Goal: Task Accomplishment & Management: Use online tool/utility

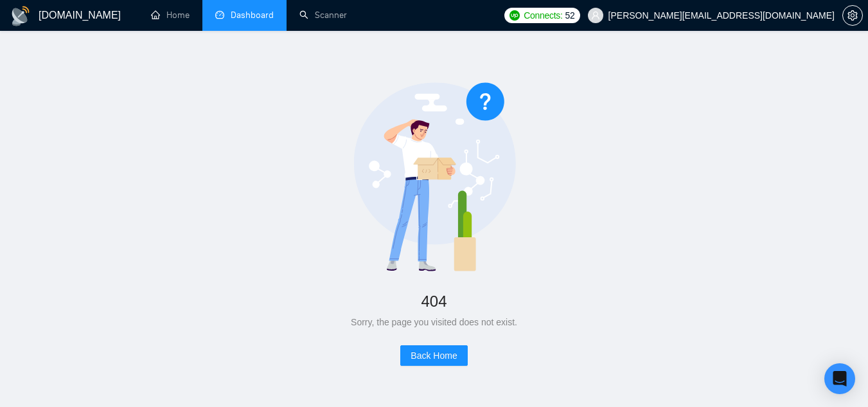
click at [241, 13] on link "Dashboard" at bounding box center [244, 15] width 58 height 11
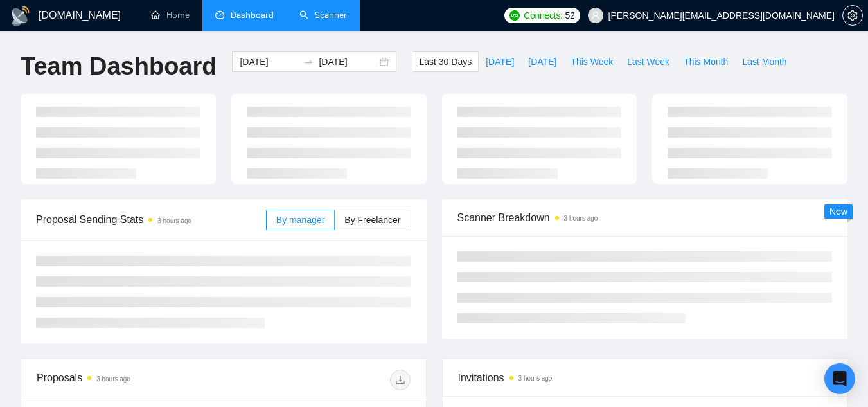
click at [330, 14] on link "Scanner" at bounding box center [323, 15] width 48 height 11
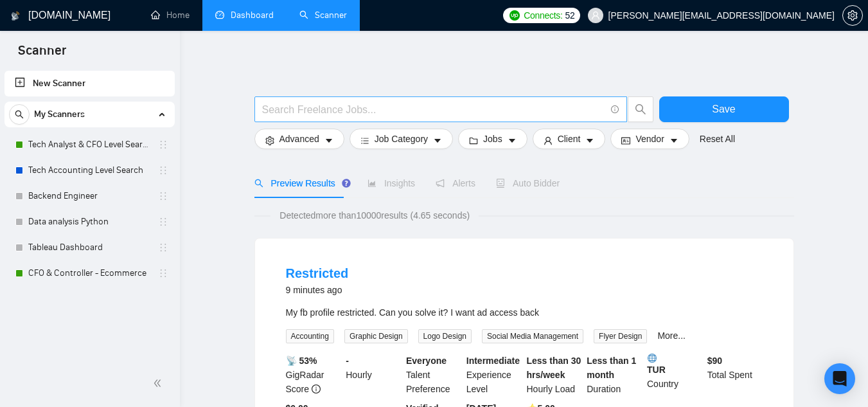
click at [337, 102] on input "text" at bounding box center [433, 110] width 343 height 16
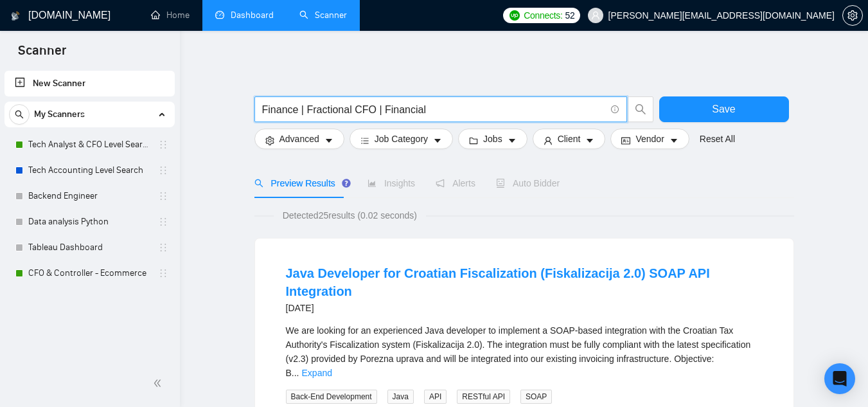
paste input "Fractional CFO"
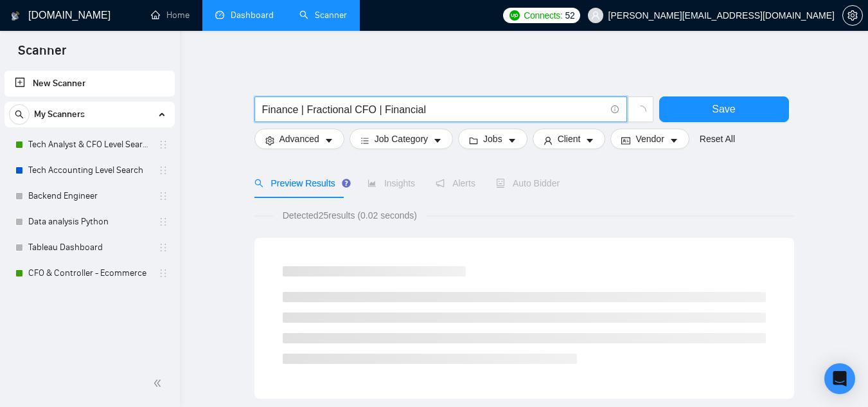
paste input "Controller"
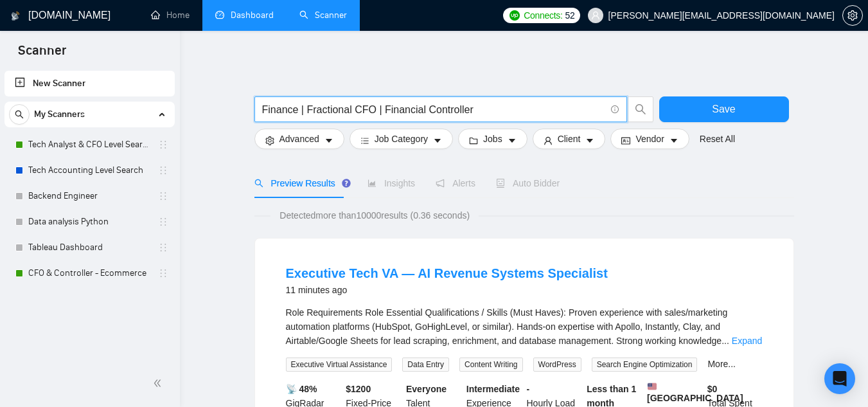
click at [455, 100] on span "Finance | Fractional CFO | Financial Controller" at bounding box center [440, 109] width 373 height 26
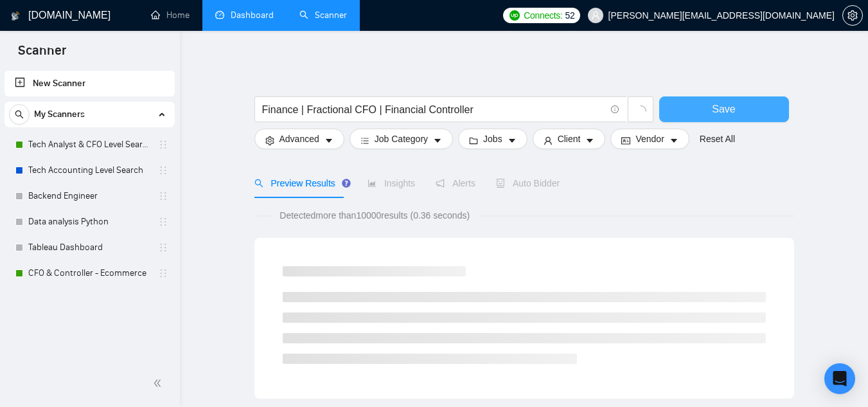
click at [716, 102] on span "Save" at bounding box center [723, 109] width 23 height 16
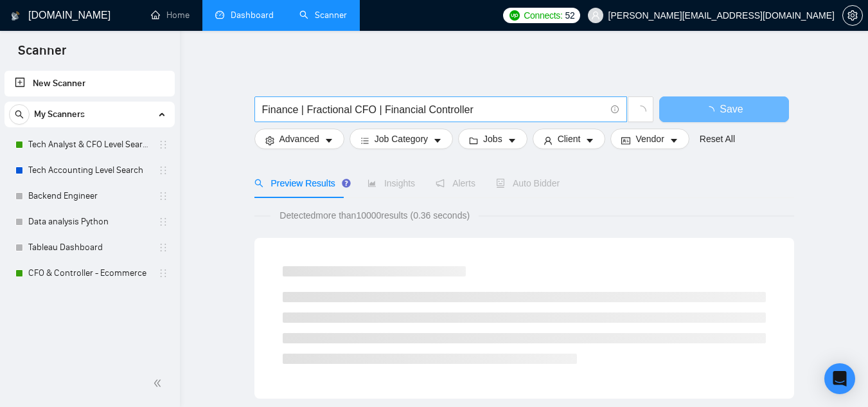
click at [486, 112] on input "Finance | Fractional CFO | Financial Controller" at bounding box center [433, 110] width 343 height 16
type input "Finance | Fractional CFO | Financial Controller | CFO"
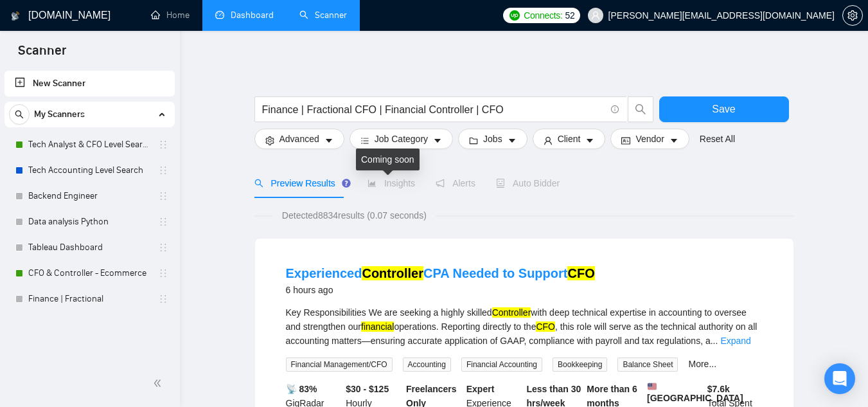
click at [375, 184] on span "Insights" at bounding box center [392, 183] width 48 height 10
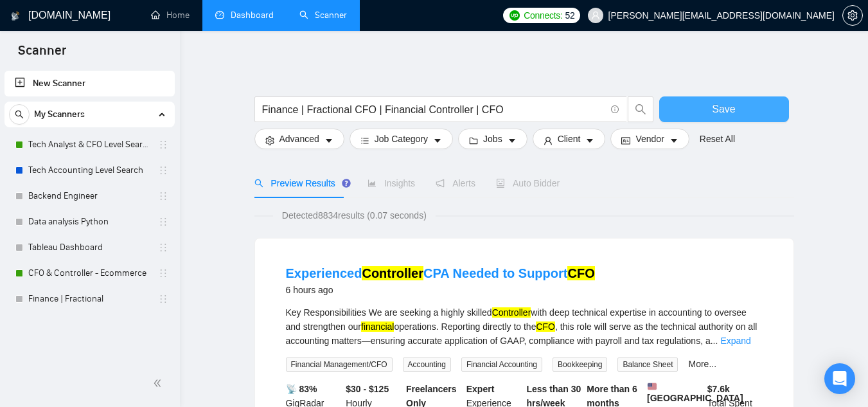
click at [722, 114] on span "Save" at bounding box center [723, 109] width 23 height 16
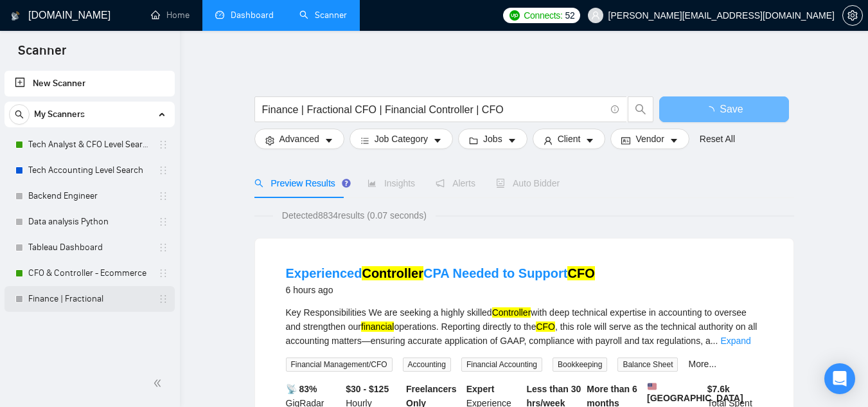
click at [78, 299] on link "Finance | Fractional" at bounding box center [89, 299] width 122 height 26
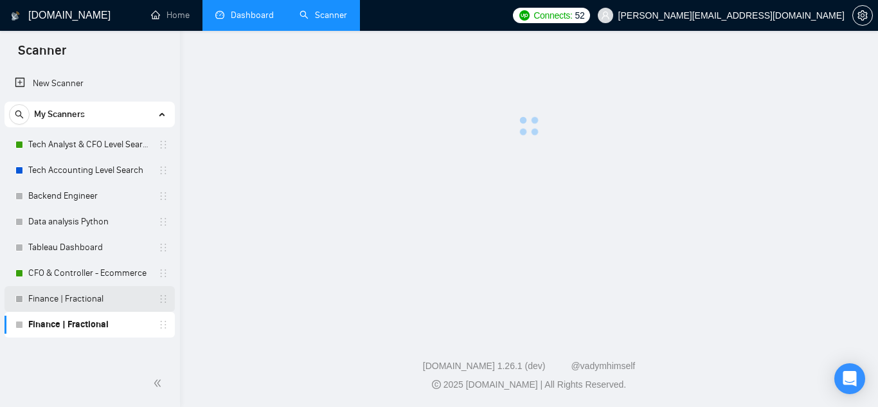
click at [90, 301] on link "Finance | Fractional" at bounding box center [89, 299] width 122 height 26
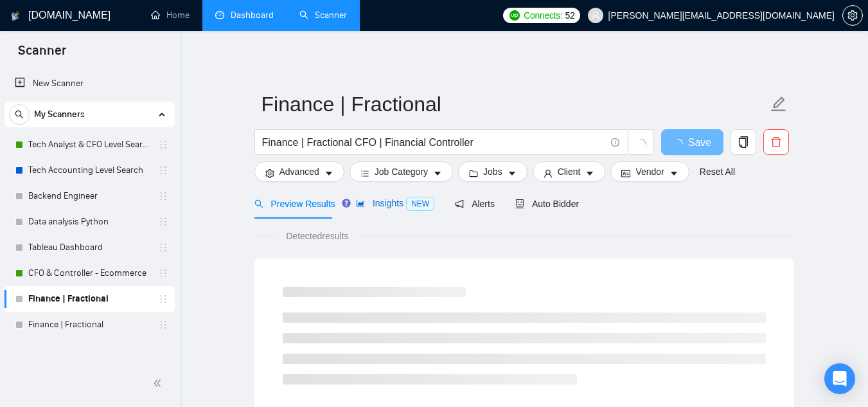
click at [406, 204] on span "NEW" at bounding box center [420, 204] width 28 height 14
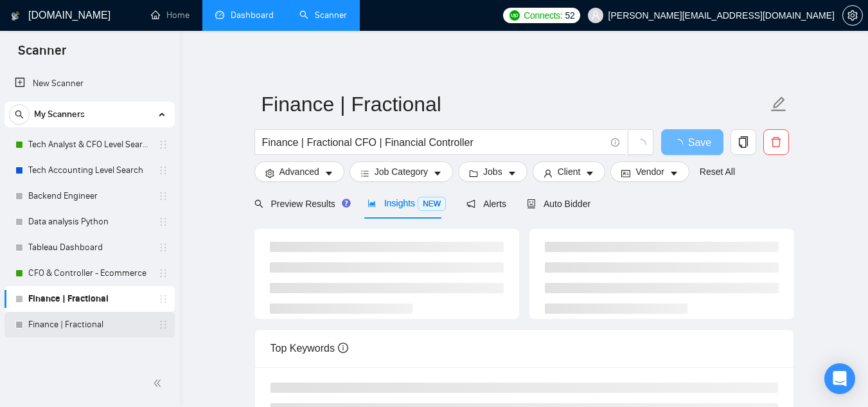
click at [92, 328] on link "Finance | Fractional" at bounding box center [89, 325] width 122 height 26
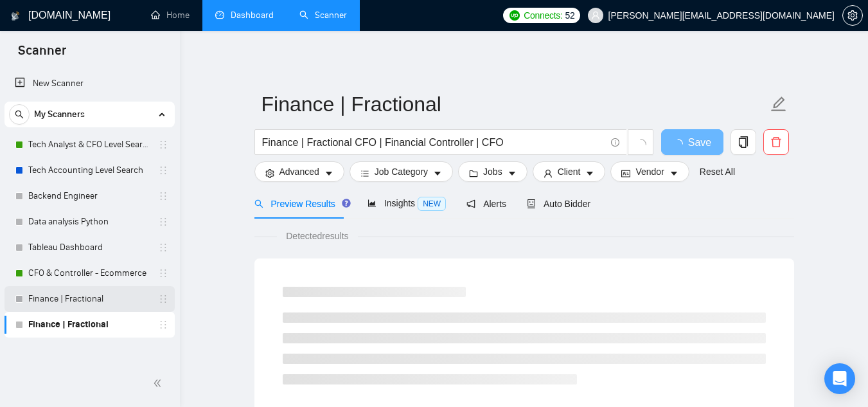
click at [64, 306] on link "Finance | Fractional" at bounding box center [89, 299] width 122 height 26
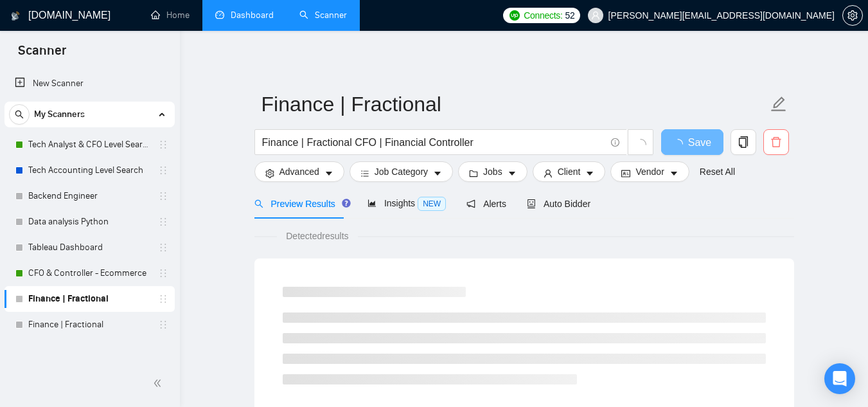
click at [776, 141] on icon "delete" at bounding box center [776, 142] width 12 height 12
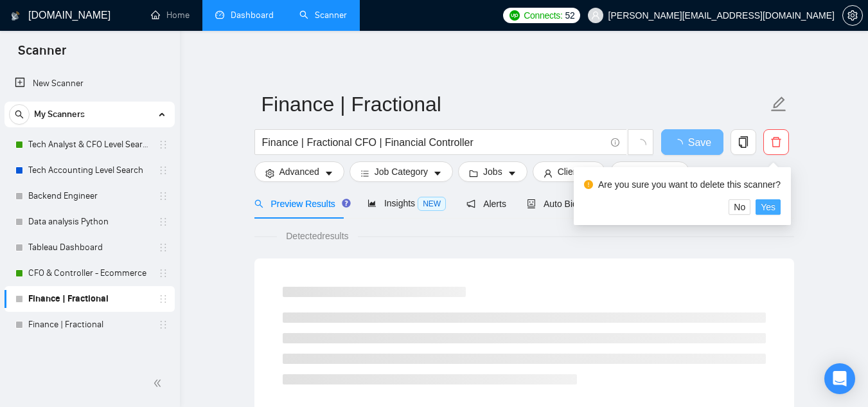
click at [767, 209] on span "Yes" at bounding box center [768, 207] width 15 height 14
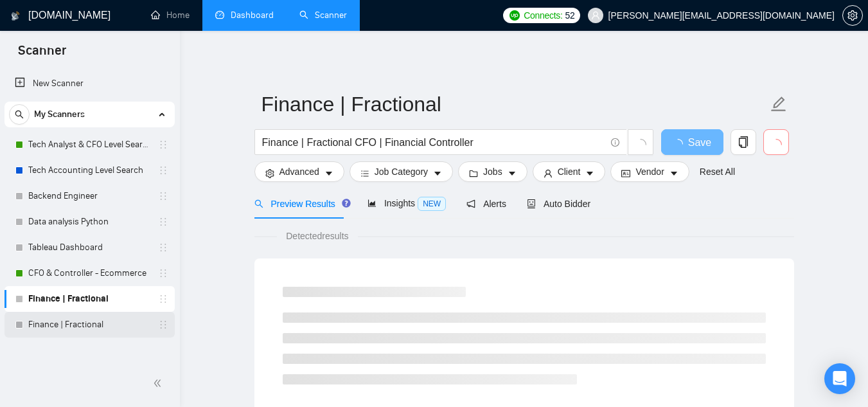
click at [93, 321] on link "Finance | Fractional" at bounding box center [89, 325] width 122 height 26
click at [396, 209] on div "Insights NEW" at bounding box center [407, 203] width 78 height 15
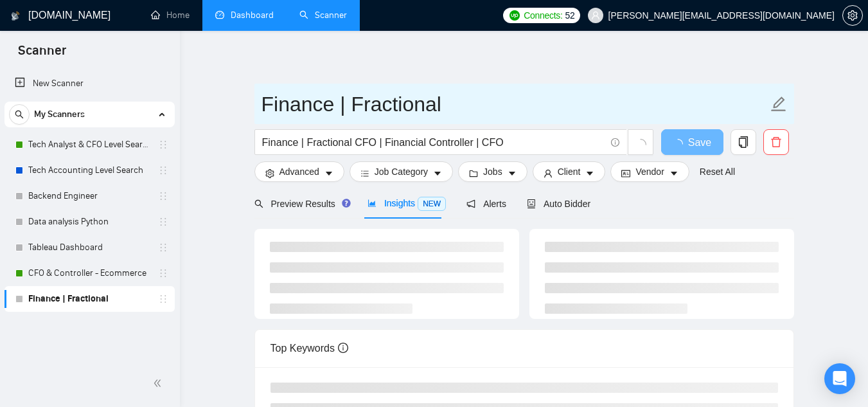
click at [327, 106] on input "Finance | Fractional" at bounding box center [515, 104] width 506 height 32
click at [371, 103] on input "Finance | Fractional" at bounding box center [515, 104] width 506 height 32
paste input "[PERSON_NAME]"
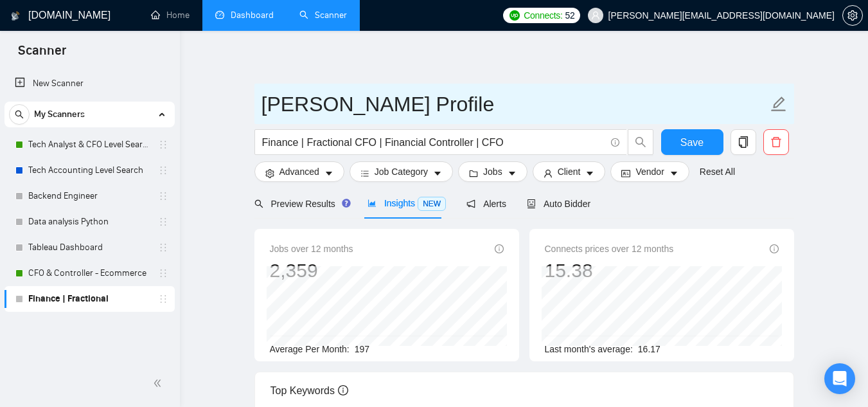
type input "[PERSON_NAME] Profile"
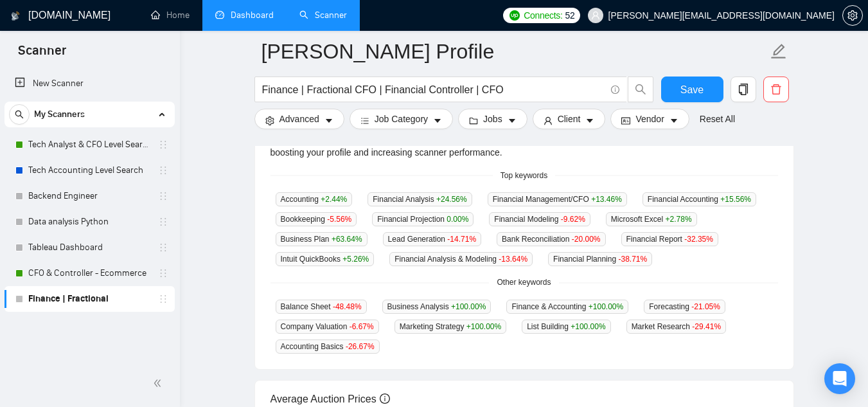
scroll to position [332, 0]
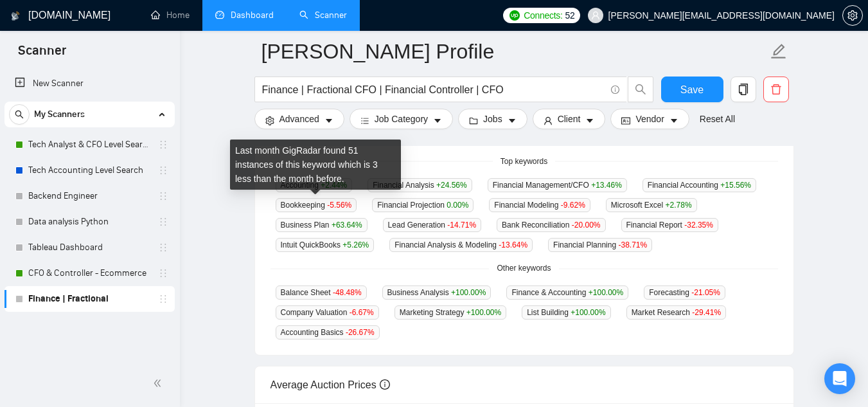
click at [240, 193] on div "Last month GigRadar found 51 instances of this keyword which is 3 less than the…" at bounding box center [315, 169] width 161 height 49
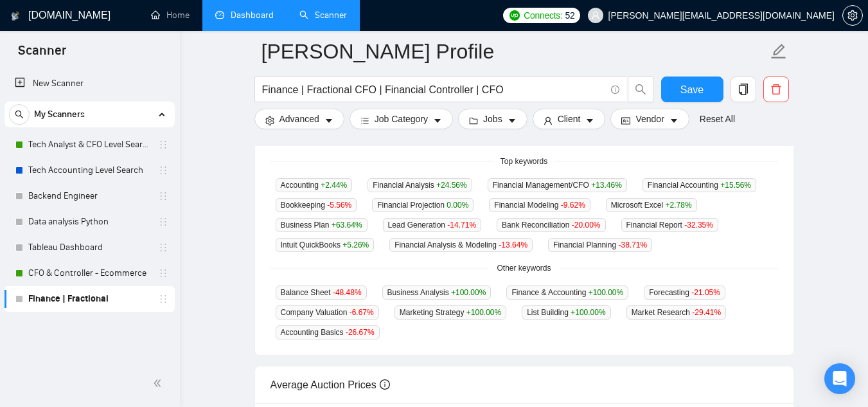
click at [206, 244] on main "[PERSON_NAME] Profile Finance | Fractional CFO | Financial Controller | CFO Sav…" at bounding box center [523, 165] width 647 height 892
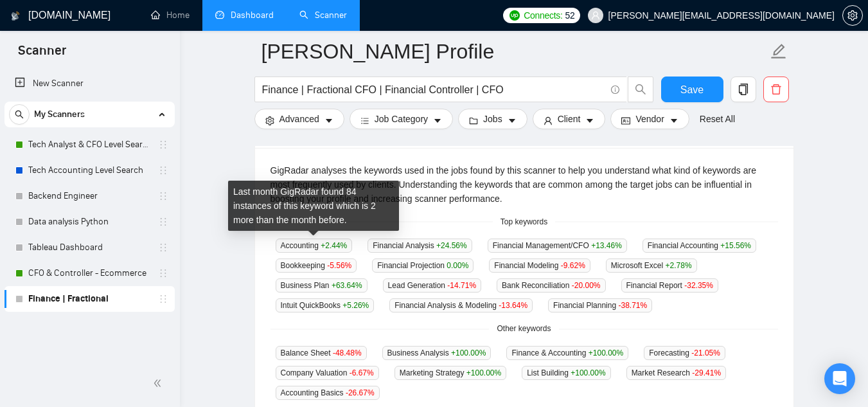
scroll to position [278, 0]
